Goal: Transaction & Acquisition: Purchase product/service

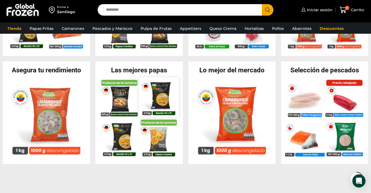
scroll to position [199, 0]
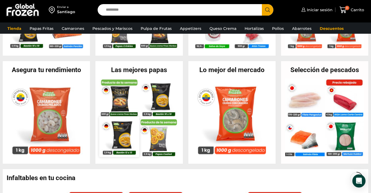
click at [124, 139] on img at bounding box center [120, 137] width 40 height 40
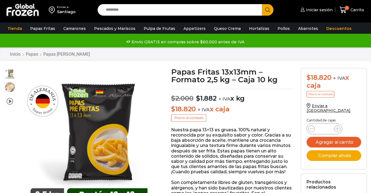
scroll to position [0, 0]
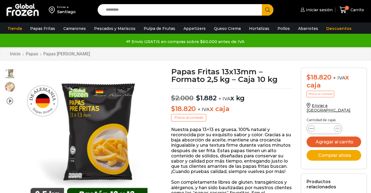
click at [313, 126] on icon at bounding box center [311, 128] width 4 height 4
type input "*"
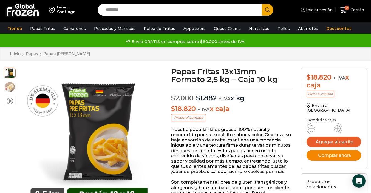
click at [339, 153] on button "Comprar ahora" at bounding box center [334, 155] width 55 height 11
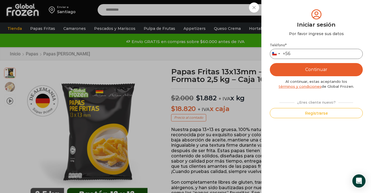
click at [301, 53] on input "Teléfono *" at bounding box center [316, 54] width 93 height 10
type input "*********"
click at [306, 67] on button "Continuar" at bounding box center [316, 69] width 93 height 13
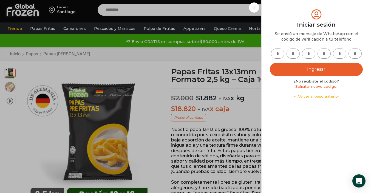
click at [280, 51] on input "text" at bounding box center [277, 54] width 13 height 10
type input "*"
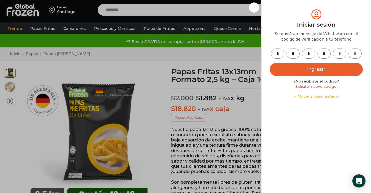
type input "*"
click at [305, 73] on button "Ingresar" at bounding box center [316, 69] width 93 height 13
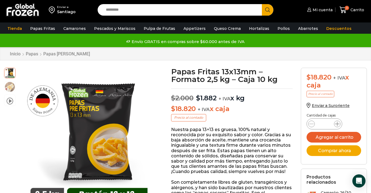
click at [334, 123] on span at bounding box center [337, 124] width 7 height 7
type input "*"
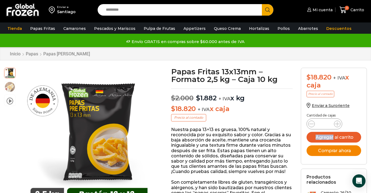
click at [336, 152] on button "Comprar ahora" at bounding box center [334, 150] width 55 height 11
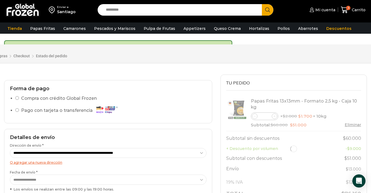
scroll to position [28, 0]
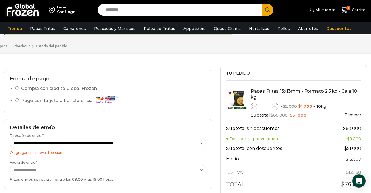
click at [276, 106] on icon at bounding box center [274, 106] width 2 height 2
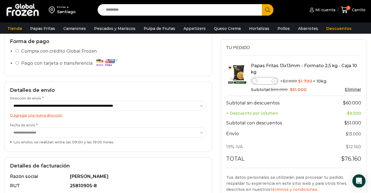
scroll to position [57, 0]
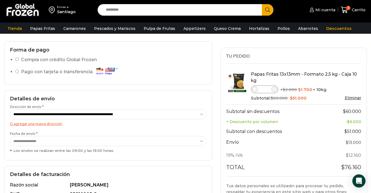
click at [275, 90] on icon at bounding box center [274, 89] width 2 height 2
type input "*"
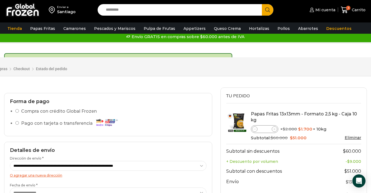
scroll to position [15, 0]
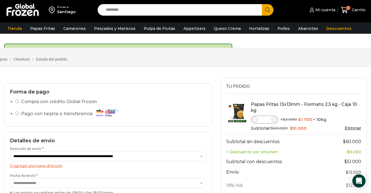
click at [255, 118] on icon at bounding box center [255, 119] width 2 height 2
click at [276, 120] on icon at bounding box center [274, 119] width 2 height 2
type input "*"
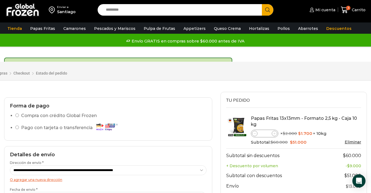
scroll to position [62, 0]
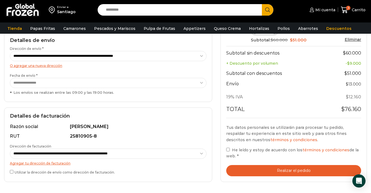
scroll to position [62, 0]
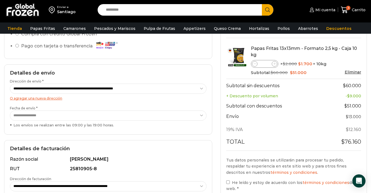
click at [276, 65] on span at bounding box center [274, 63] width 5 height 5
type input "*"
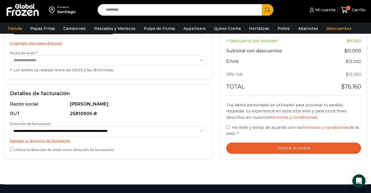
click at [269, 147] on button "Realizar el pedido" at bounding box center [293, 148] width 135 height 11
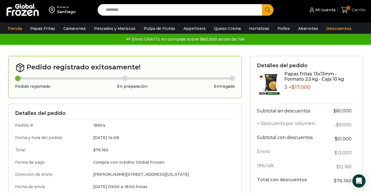
click at [347, 9] on span "0" at bounding box center [348, 8] width 4 height 4
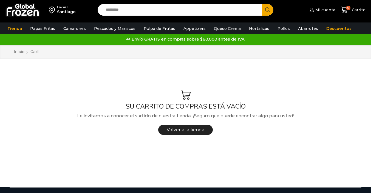
click at [213, 11] on input "Search input" at bounding box center [181, 10] width 156 height 12
click at [346, 12] on icon at bounding box center [344, 9] width 7 height 7
click at [323, 13] on link "Mi cuenta" at bounding box center [321, 9] width 27 height 11
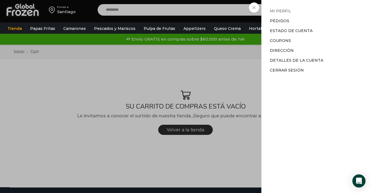
click at [281, 12] on link "Mi perfil" at bounding box center [280, 11] width 21 height 5
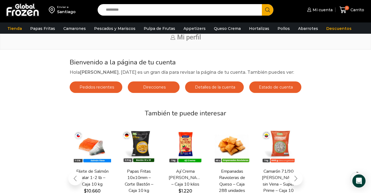
scroll to position [39, 0]
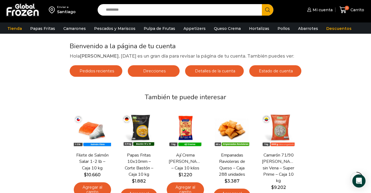
click at [99, 69] on span "Pedidos recientes" at bounding box center [96, 71] width 36 height 5
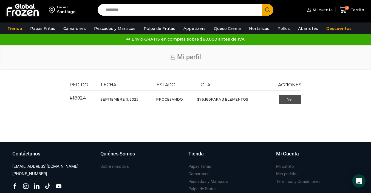
click at [301, 99] on link "Ver" at bounding box center [290, 99] width 23 height 9
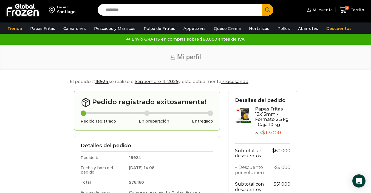
click at [240, 83] on mark "Procesando" at bounding box center [234, 81] width 27 height 5
click at [357, 12] on span "Carrito" at bounding box center [356, 9] width 15 height 5
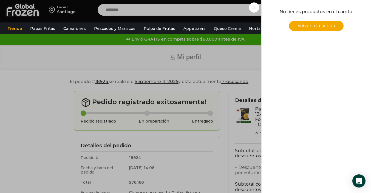
click at [338, 8] on div "0 [GEOGRAPHIC_DATA] 0 0 Shopping Cart No tienes productos en el carrito. Volver…" at bounding box center [351, 10] width 27 height 13
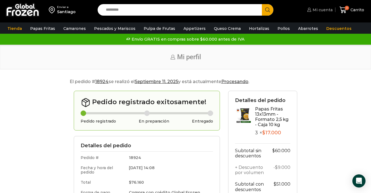
click at [321, 10] on span "Mi cuenta" at bounding box center [321, 9] width 21 height 5
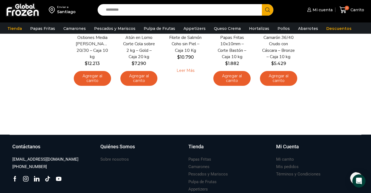
scroll to position [3, 0]
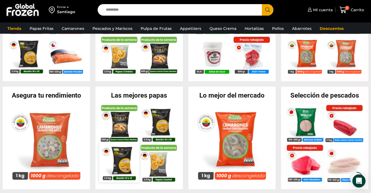
scroll to position [200, 0]
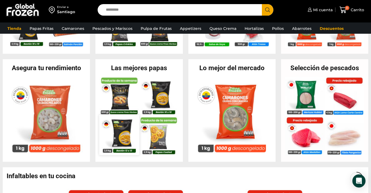
click at [124, 143] on img at bounding box center [120, 135] width 40 height 40
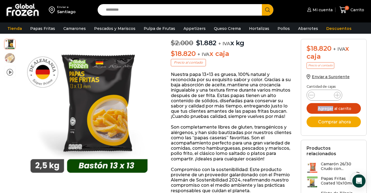
click at [343, 109] on button "Agregar al carrito" at bounding box center [334, 108] width 54 height 11
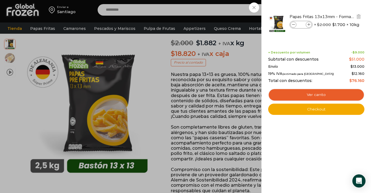
click at [308, 24] on icon at bounding box center [308, 24] width 3 height 3
type input "*"
click at [295, 25] on span at bounding box center [293, 25] width 6 height 6
type input "*"
click at [309, 26] on icon at bounding box center [308, 24] width 3 height 3
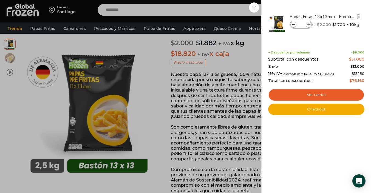
type input "*"
